Goal: Information Seeking & Learning: Check status

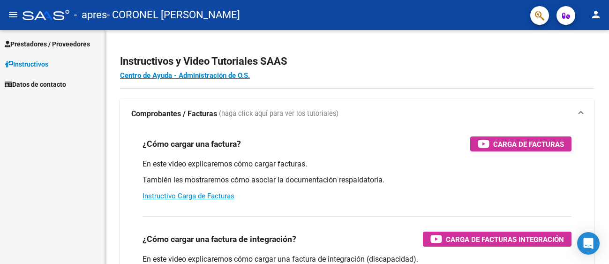
click at [51, 45] on span "Prestadores / Proveedores" at bounding box center [47, 44] width 85 height 10
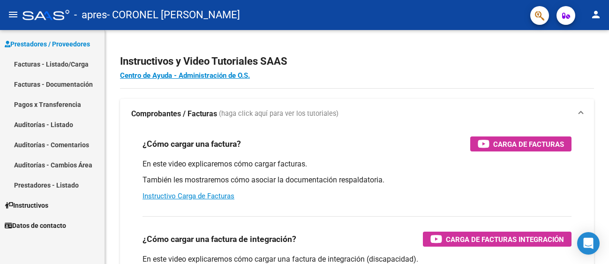
click at [51, 68] on link "Facturas - Listado/Carga" at bounding box center [52, 64] width 105 height 20
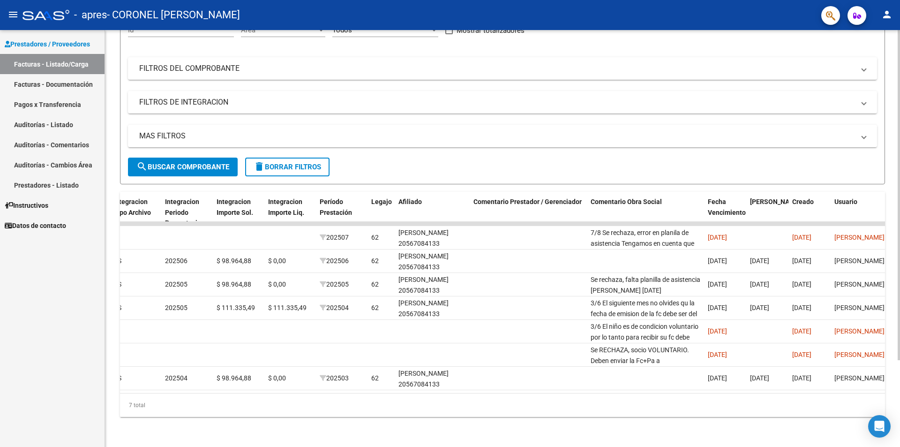
scroll to position [0, 1040]
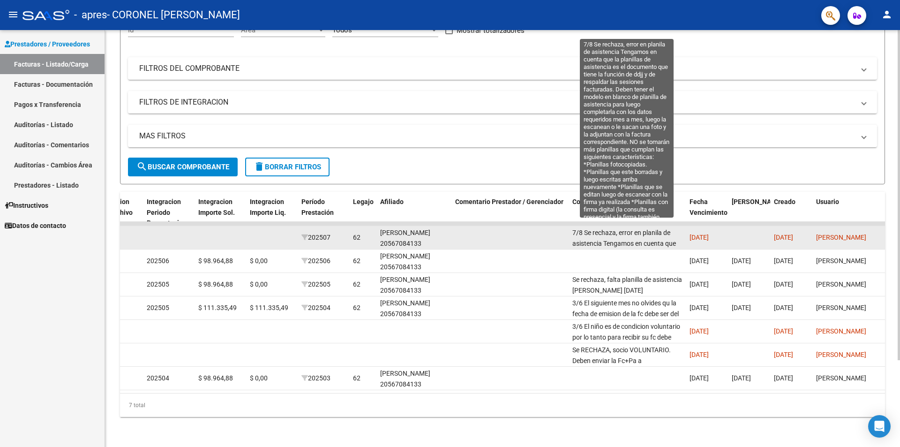
click at [608, 229] on span "7/8 Se rechaza, error en planila de asistencia Tengamos en cuenta que la planil…" at bounding box center [626, 371] width 109 height 285
click at [608, 232] on span "7/8 Se rechaza, error en planila de asistencia Tengamos en cuenta que la planil…" at bounding box center [626, 371] width 109 height 285
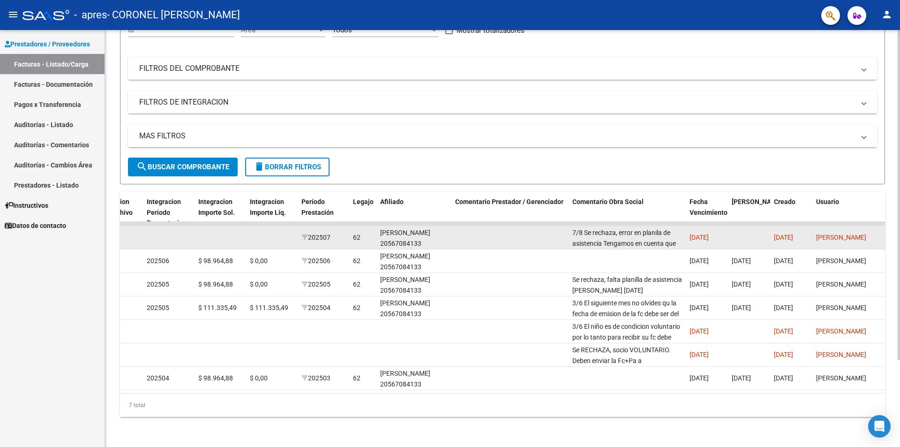
click at [608, 232] on span "7/8 Se rechaza, error en planila de asistencia Tengamos en cuenta que la planil…" at bounding box center [626, 371] width 109 height 285
click at [608, 231] on div "7/8 Se rechaza, error en planila de asistencia Tengamos en cuenta que la planil…" at bounding box center [627, 237] width 110 height 20
click at [608, 235] on datatable-body-cell "7/8 Se rechaza, error en planila de asistencia Tengamos en cuenta que la planil…" at bounding box center [627, 237] width 117 height 23
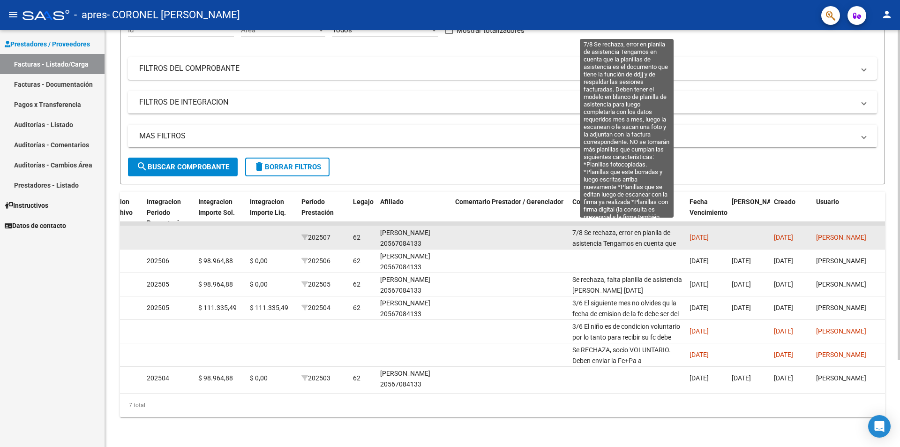
click at [608, 233] on span "7/8 Se rechaza, error en planila de asistencia Tengamos en cuenta que la planil…" at bounding box center [626, 371] width 109 height 285
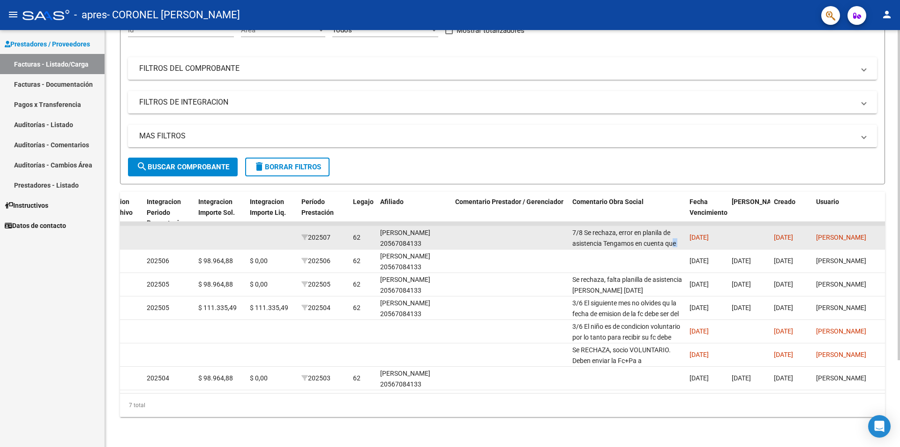
click at [608, 233] on span "7/8 Se rechaza, error en planila de asistencia Tengamos en cuenta que la planil…" at bounding box center [626, 371] width 109 height 285
click at [608, 233] on span "[DATE]" at bounding box center [699, 237] width 19 height 8
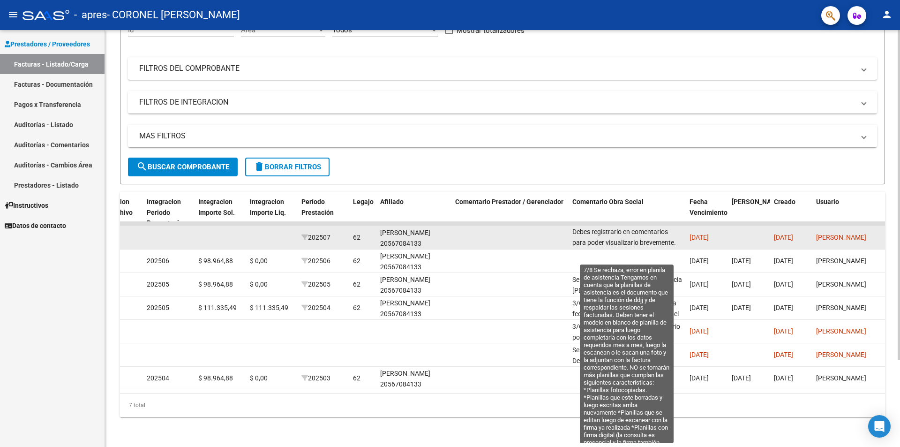
scroll to position [268, 0]
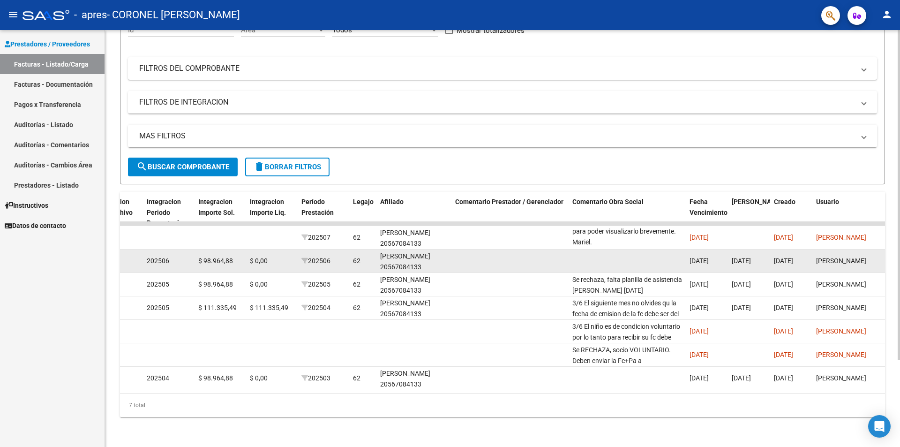
click at [338, 262] on div "Video tutorial PRESTADORES -> Listado de CPBTs Emitidos por Prestadores / Prove…" at bounding box center [502, 180] width 765 height 474
